Goal: Navigation & Orientation: Find specific page/section

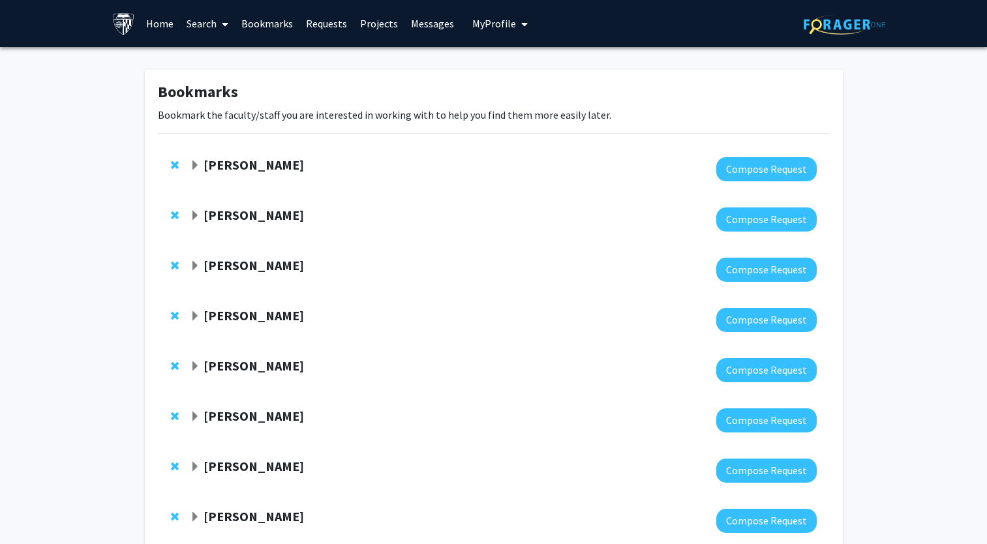
click at [273, 173] on strong "[PERSON_NAME]" at bounding box center [254, 165] width 100 height 16
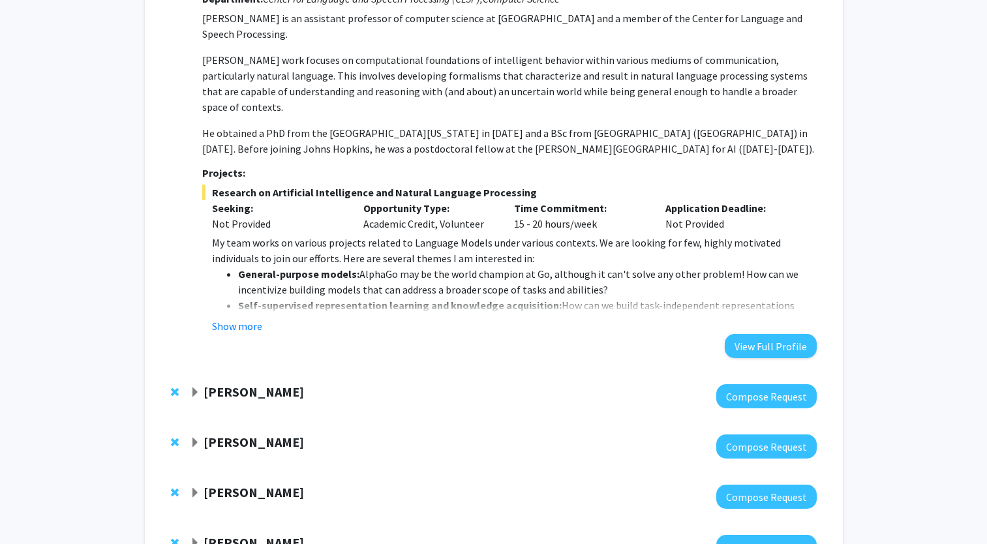
scroll to position [196, 0]
click at [249, 318] on button "Show more" at bounding box center [237, 326] width 50 height 16
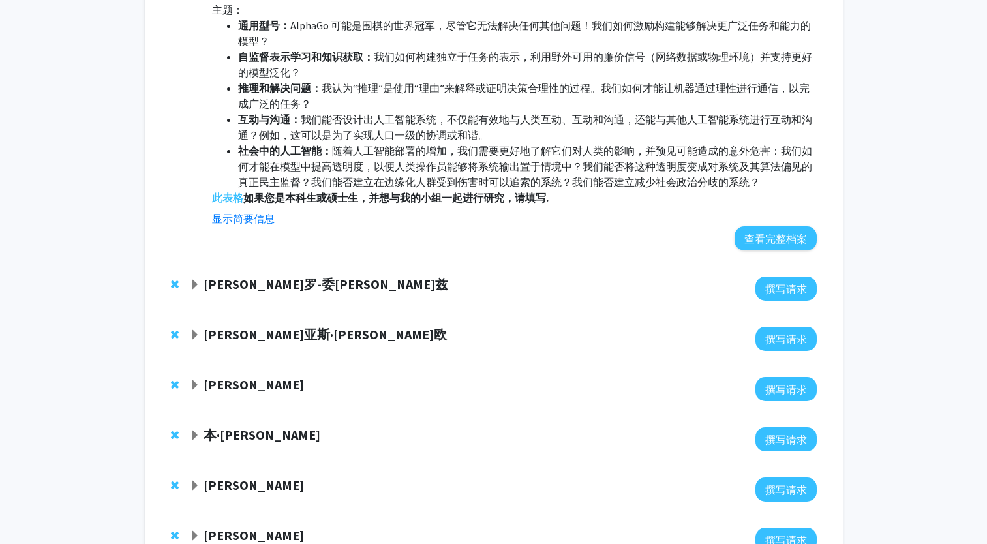
scroll to position [261, 0]
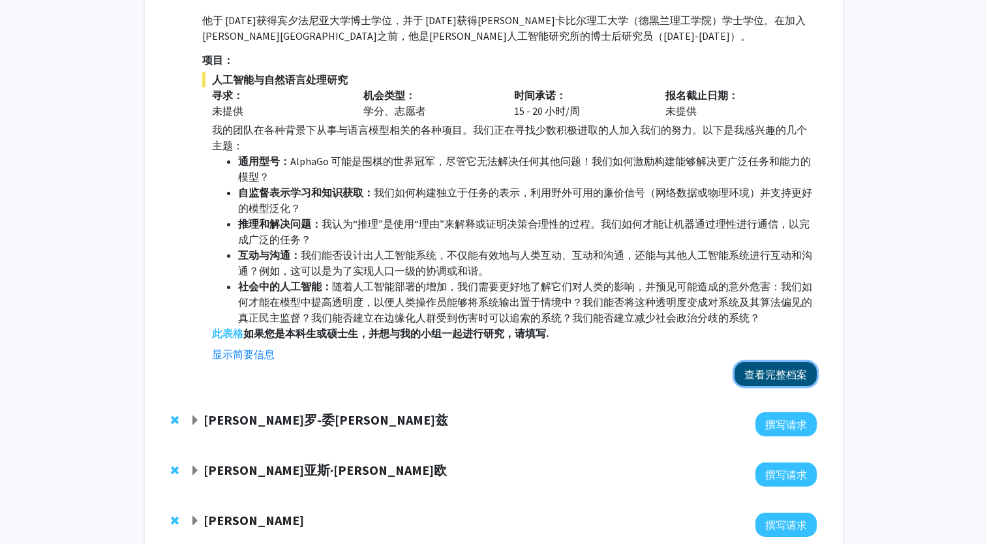
click at [781, 376] on button "查看完整档案" at bounding box center [775, 374] width 82 height 24
click at [237, 335] on strong "此表格" at bounding box center [227, 333] width 31 height 13
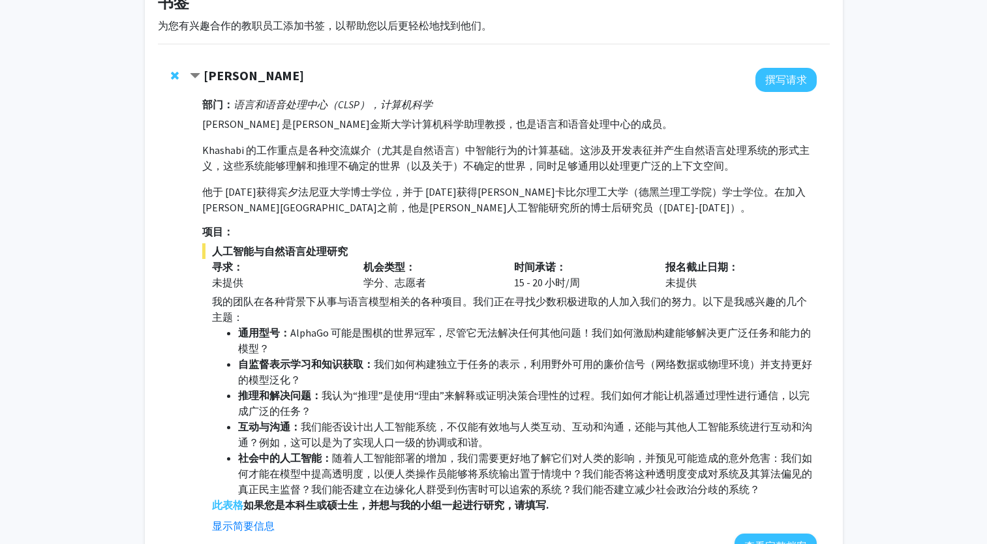
scroll to position [0, 0]
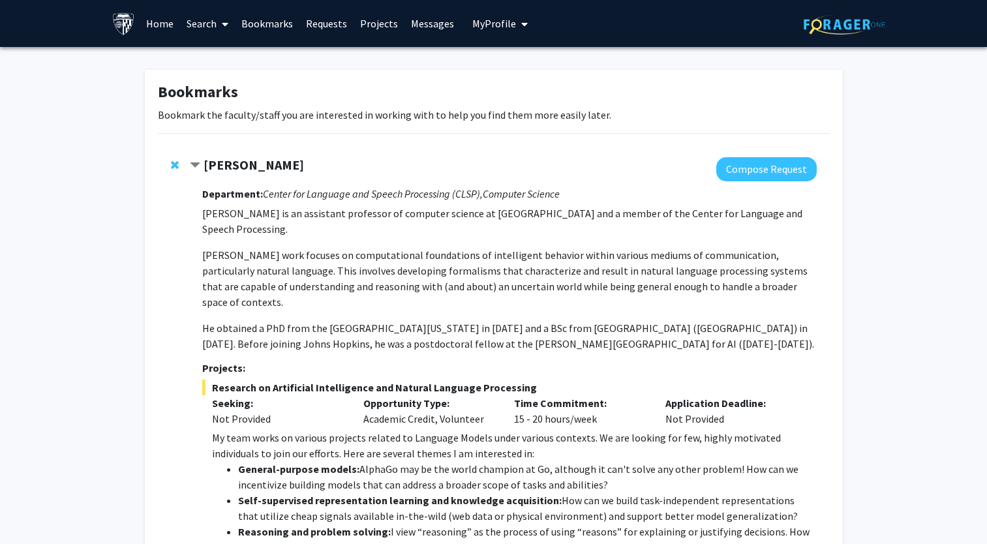
click at [318, 25] on font "Requests" at bounding box center [326, 23] width 41 height 13
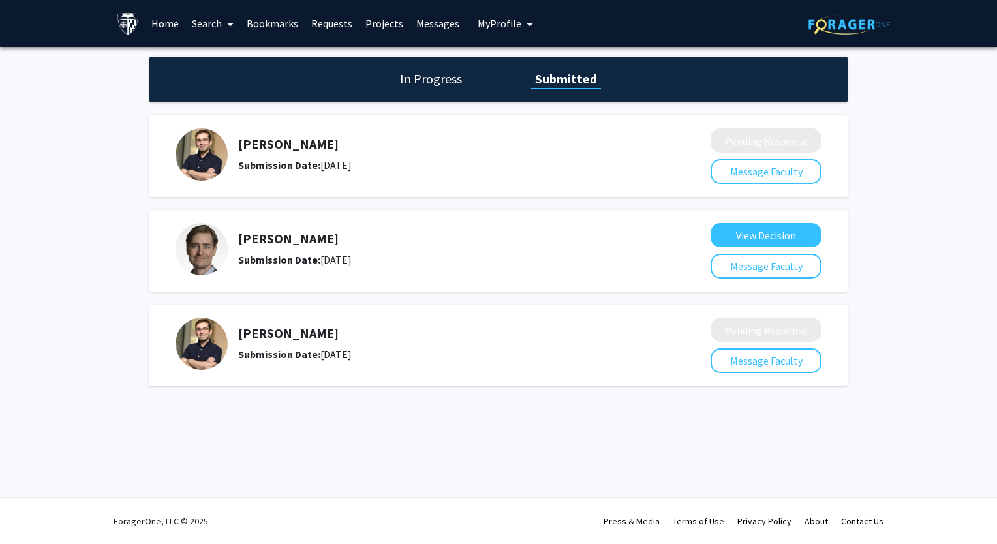
click at [424, 28] on link "Messages" at bounding box center [438, 24] width 56 height 46
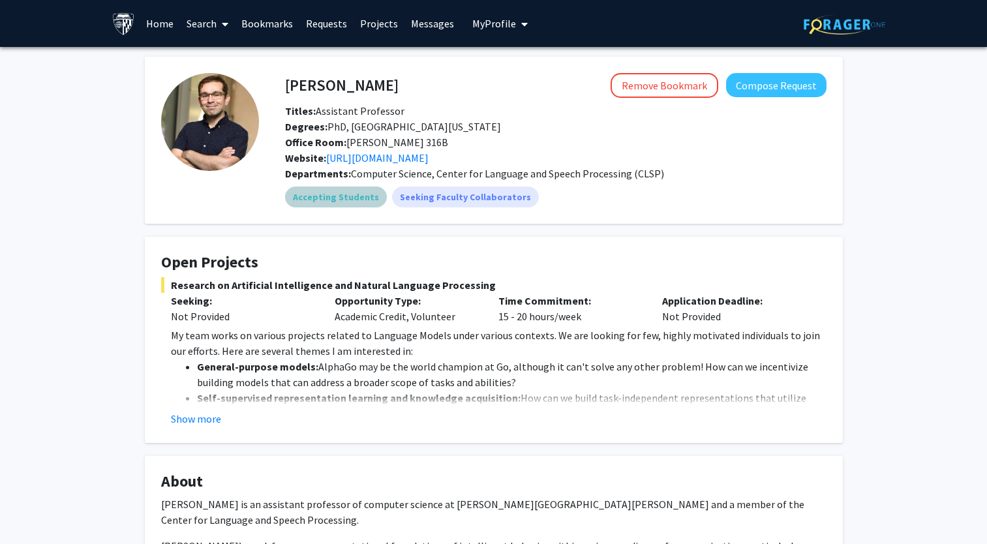
click at [564, 192] on div "Accepting Students Seeking Faculty Collaborators" at bounding box center [555, 197] width 547 height 26
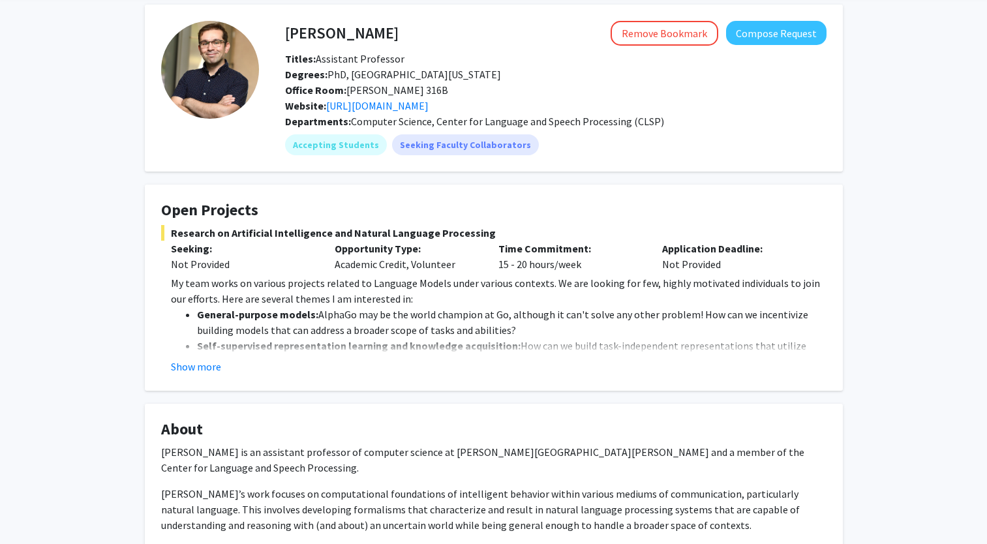
scroll to position [65, 0]
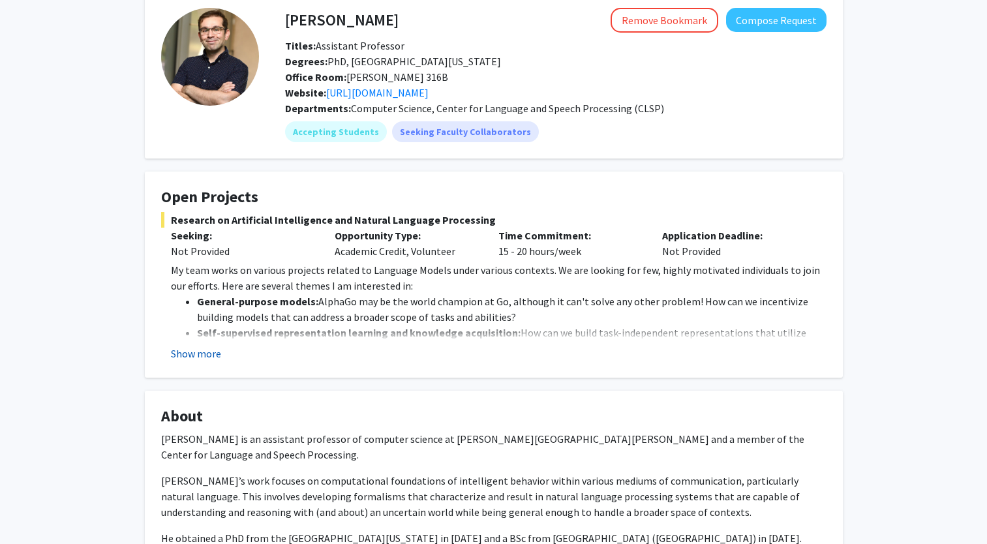
click at [205, 352] on button "Show more" at bounding box center [196, 354] width 50 height 16
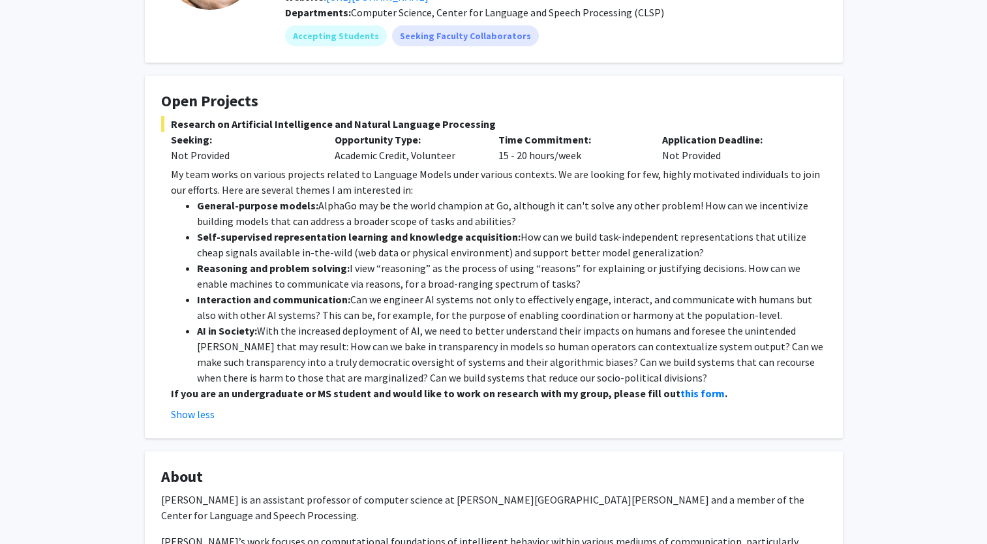
scroll to position [0, 0]
